Goal: Go to known website: Access a specific website the user already knows

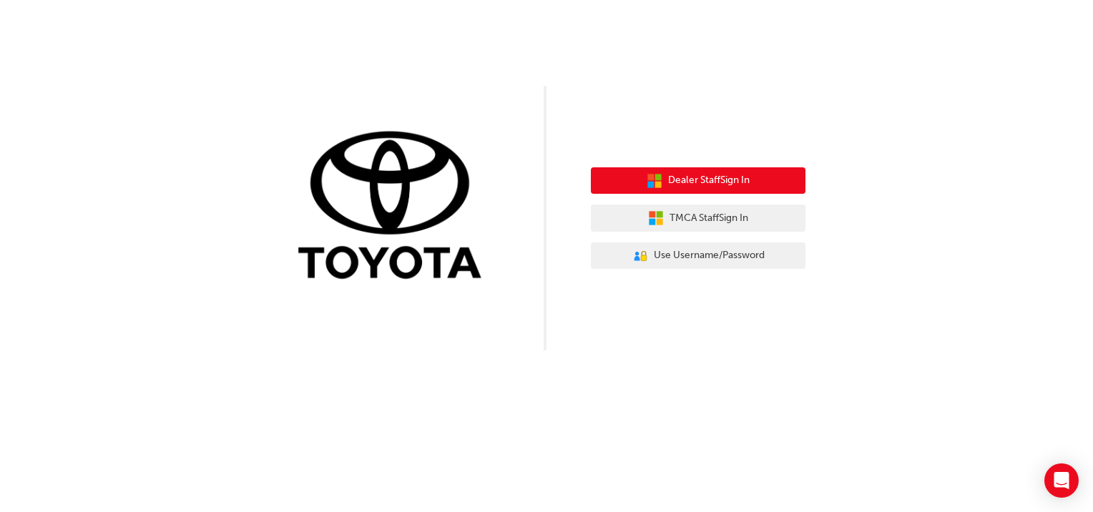
click at [701, 176] on span "Dealer Staff Sign In" at bounding box center [709, 180] width 82 height 16
